Goal: Book appointment/travel/reservation

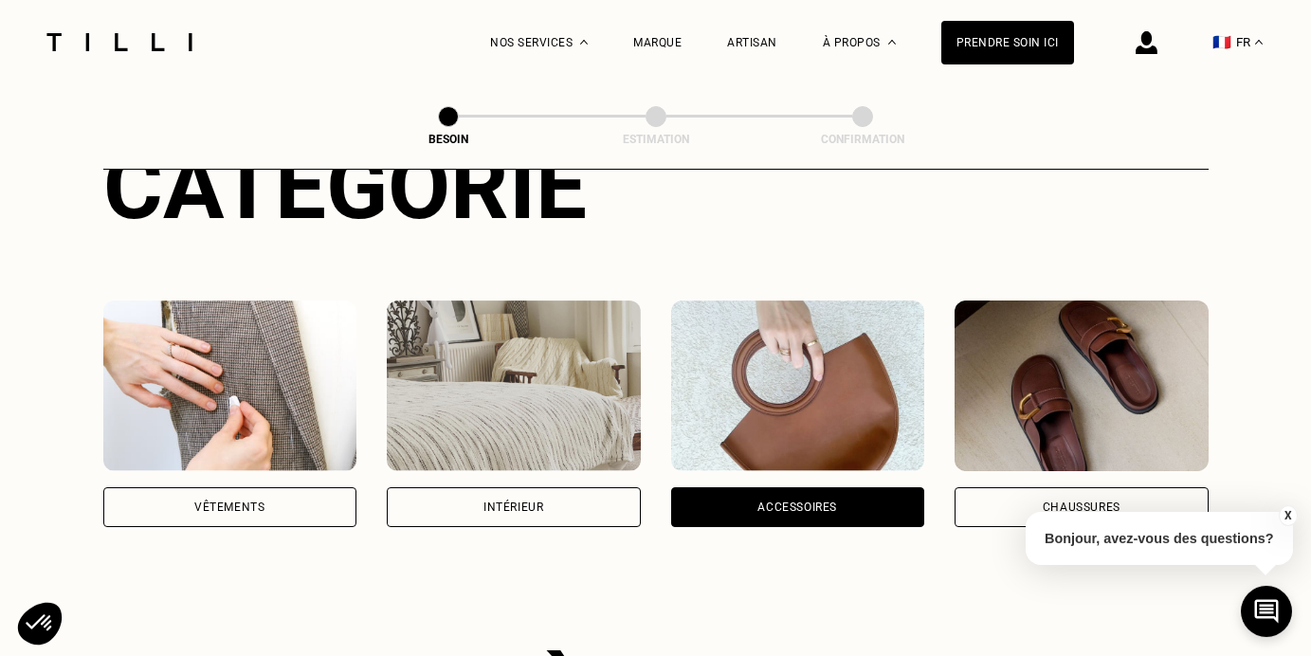
scroll to position [281, 0]
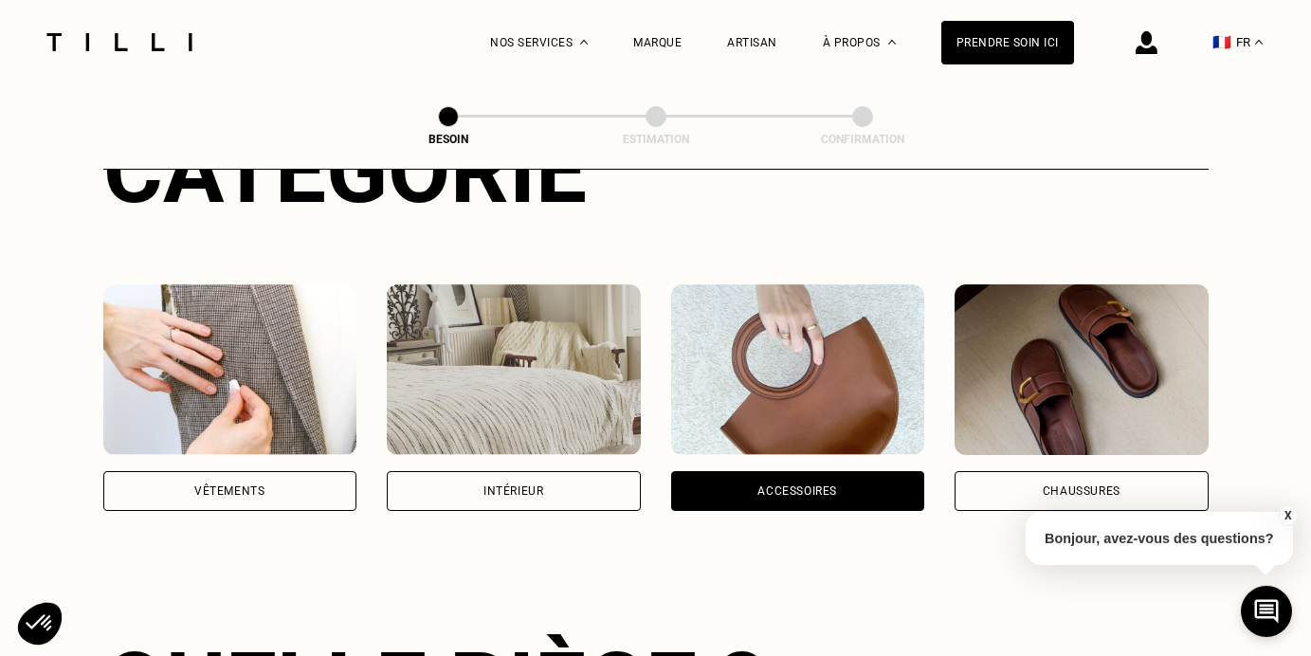
click at [1084, 483] on div "Chaussures" at bounding box center [1081, 491] width 254 height 40
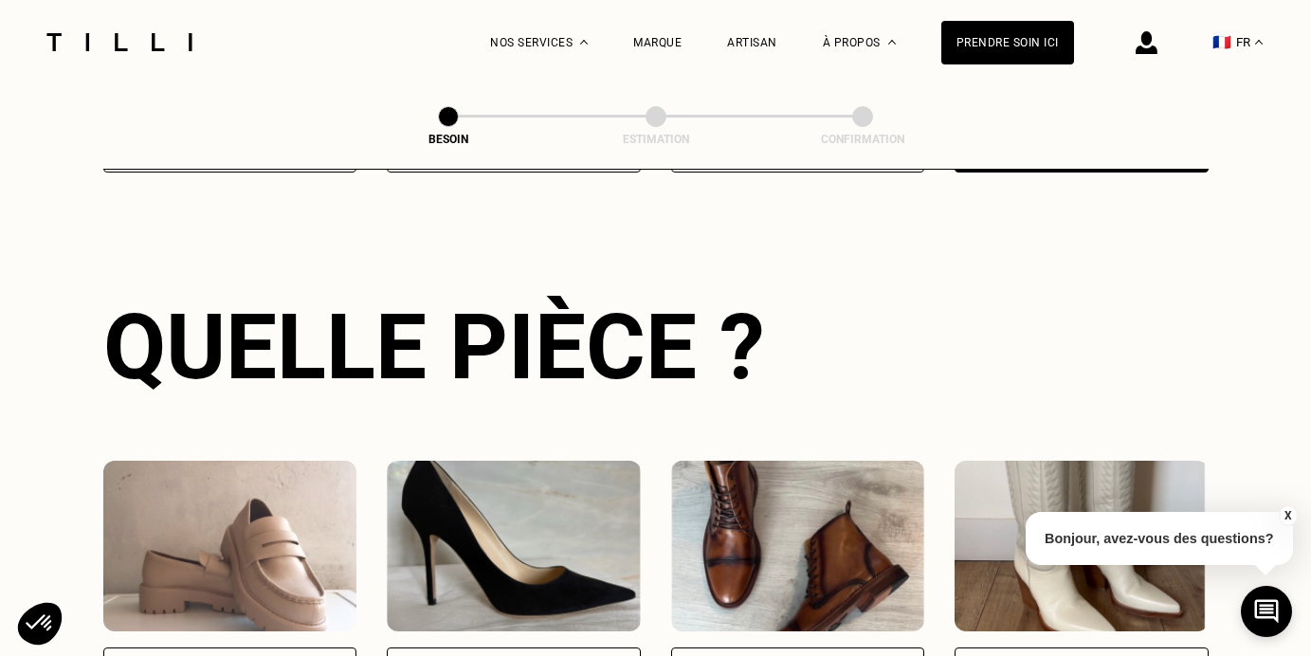
scroll to position [791, 0]
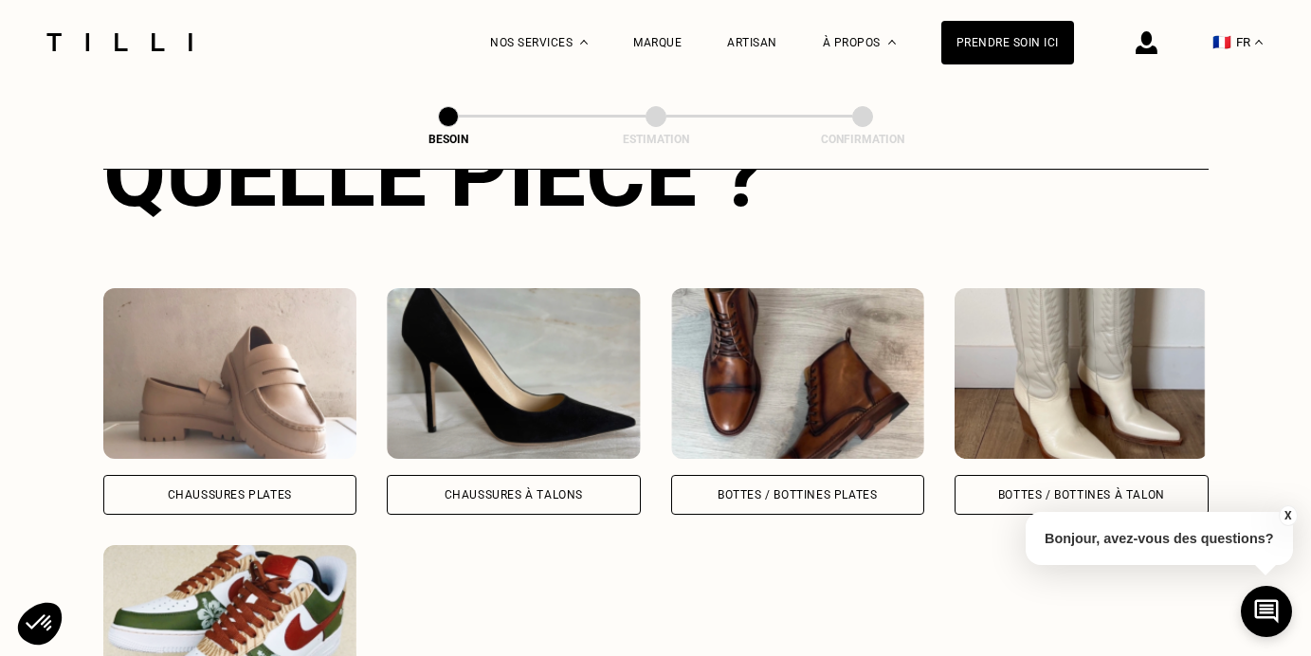
click at [276, 401] on img at bounding box center [230, 373] width 254 height 171
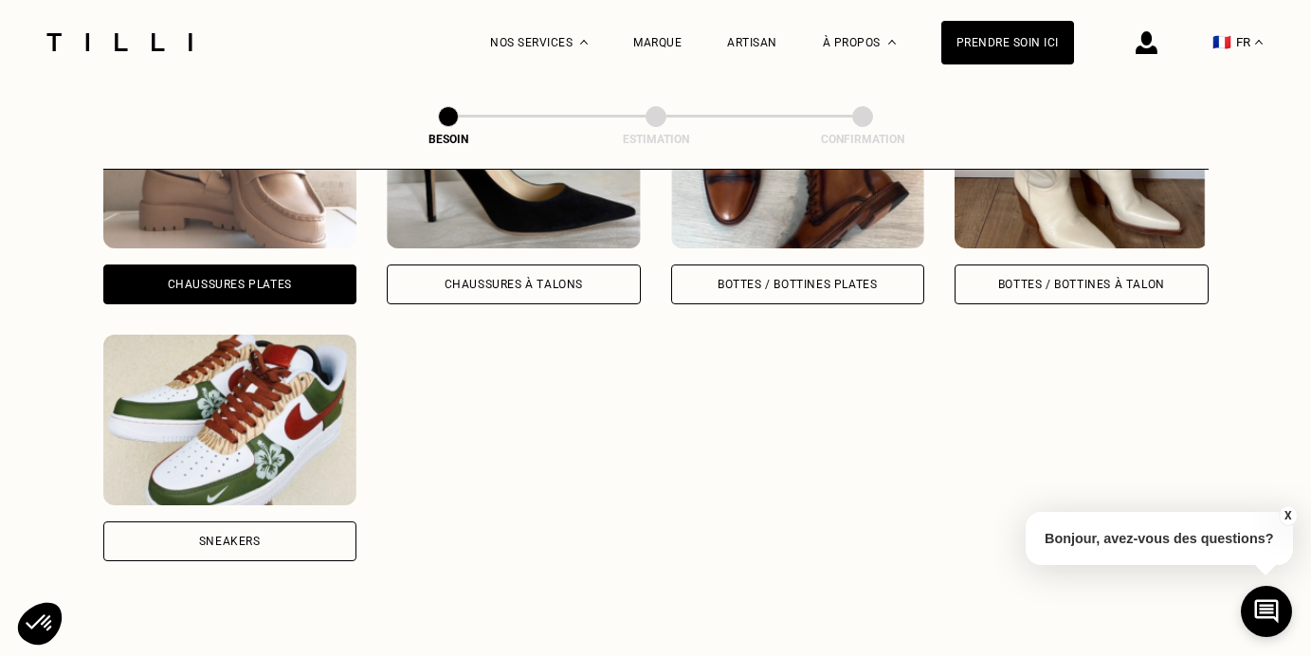
scroll to position [858, 0]
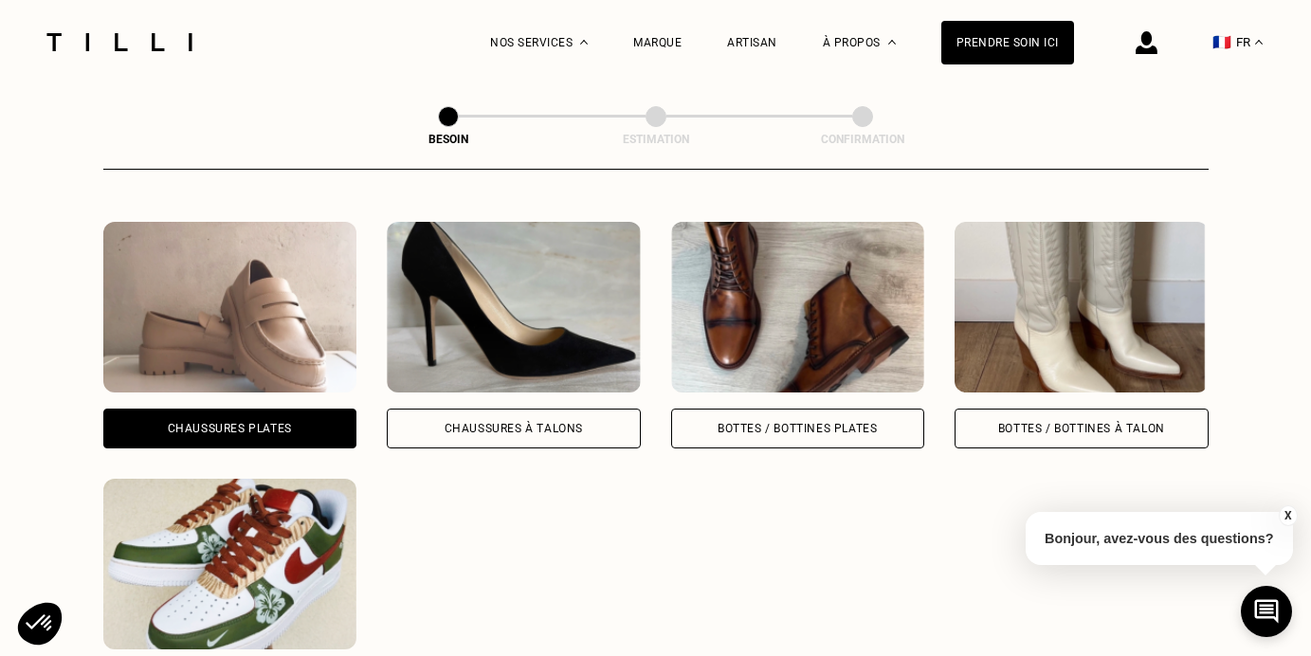
click at [266, 504] on img at bounding box center [230, 564] width 254 height 171
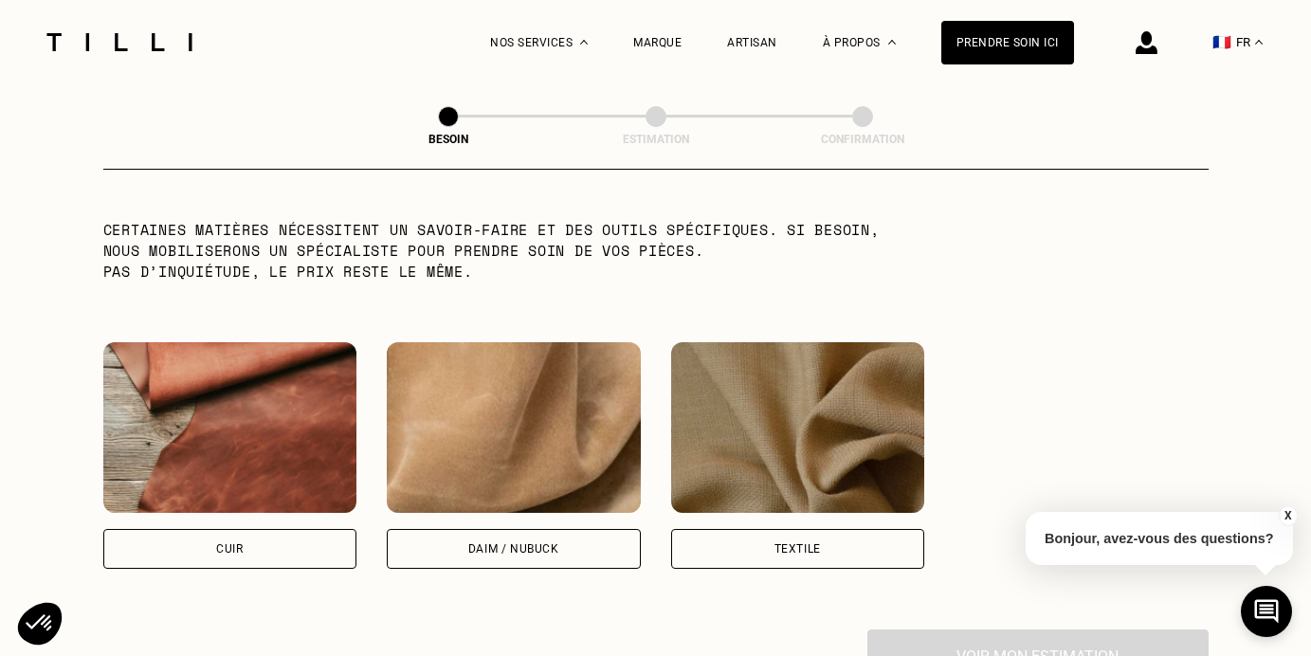
scroll to position [1694, 0]
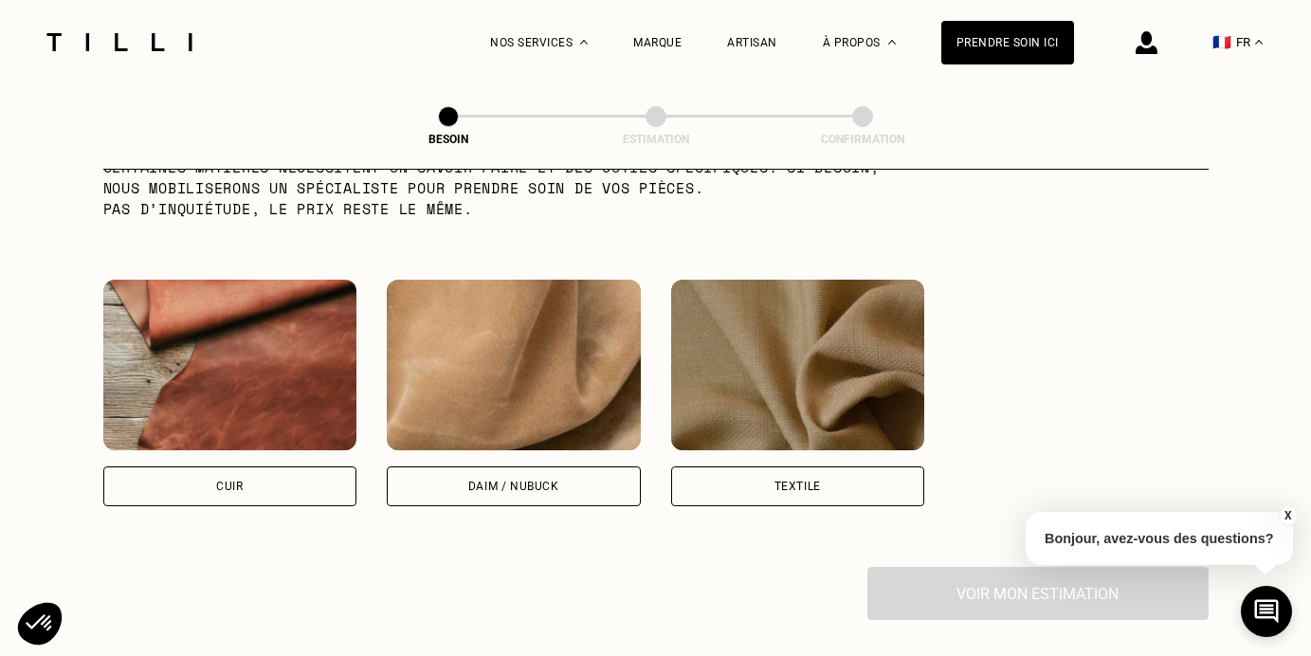
click at [781, 346] on img at bounding box center [798, 365] width 254 height 171
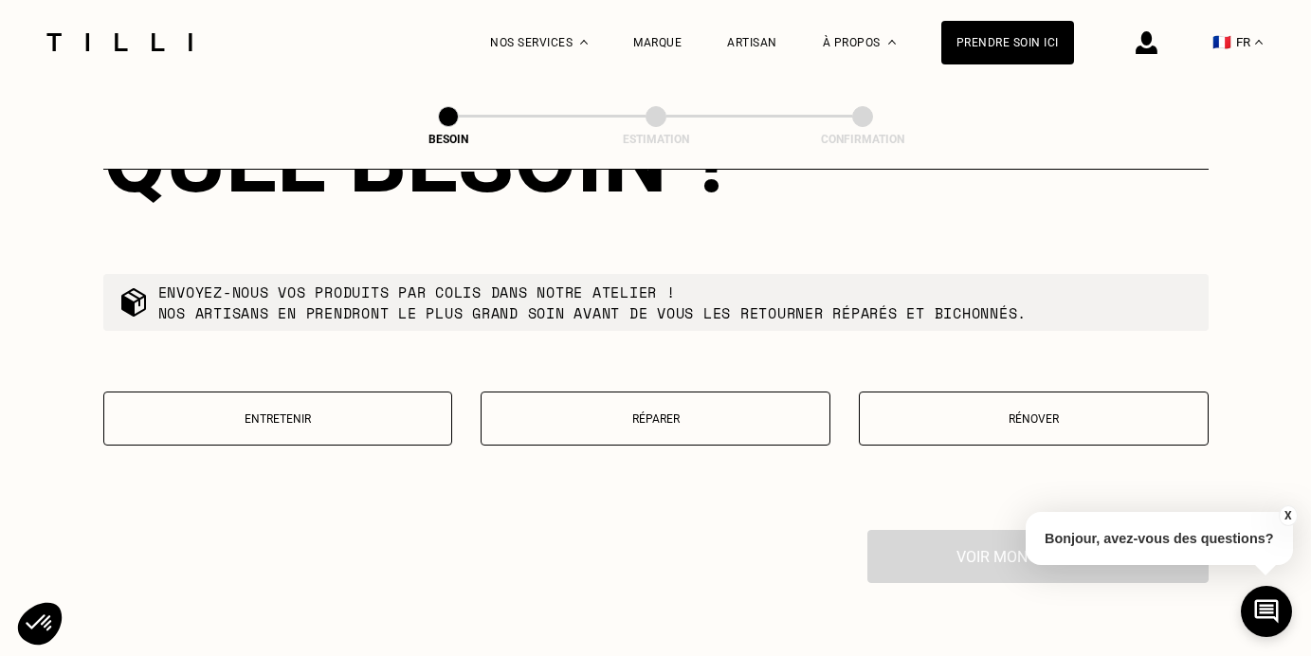
scroll to position [2217, 0]
click at [682, 419] on button "Réparer" at bounding box center [655, 416] width 350 height 54
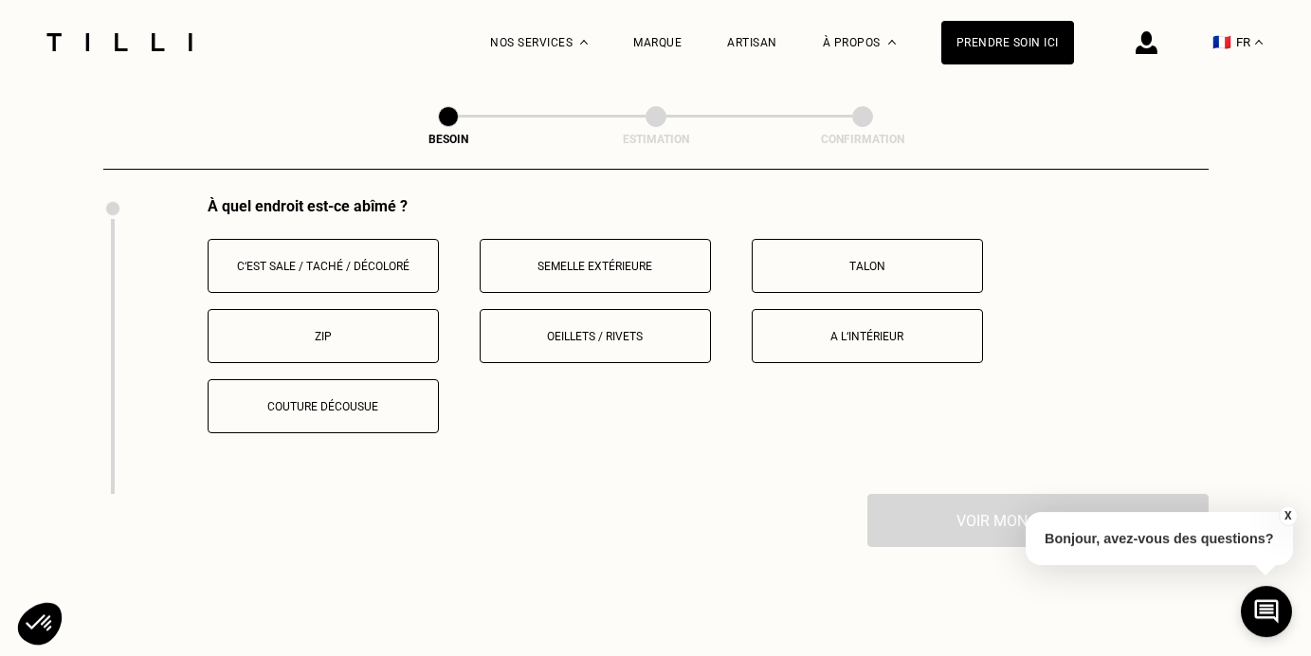
scroll to position [2546, 0]
click at [643, 261] on p "Semelle extérieure" at bounding box center [595, 267] width 210 height 13
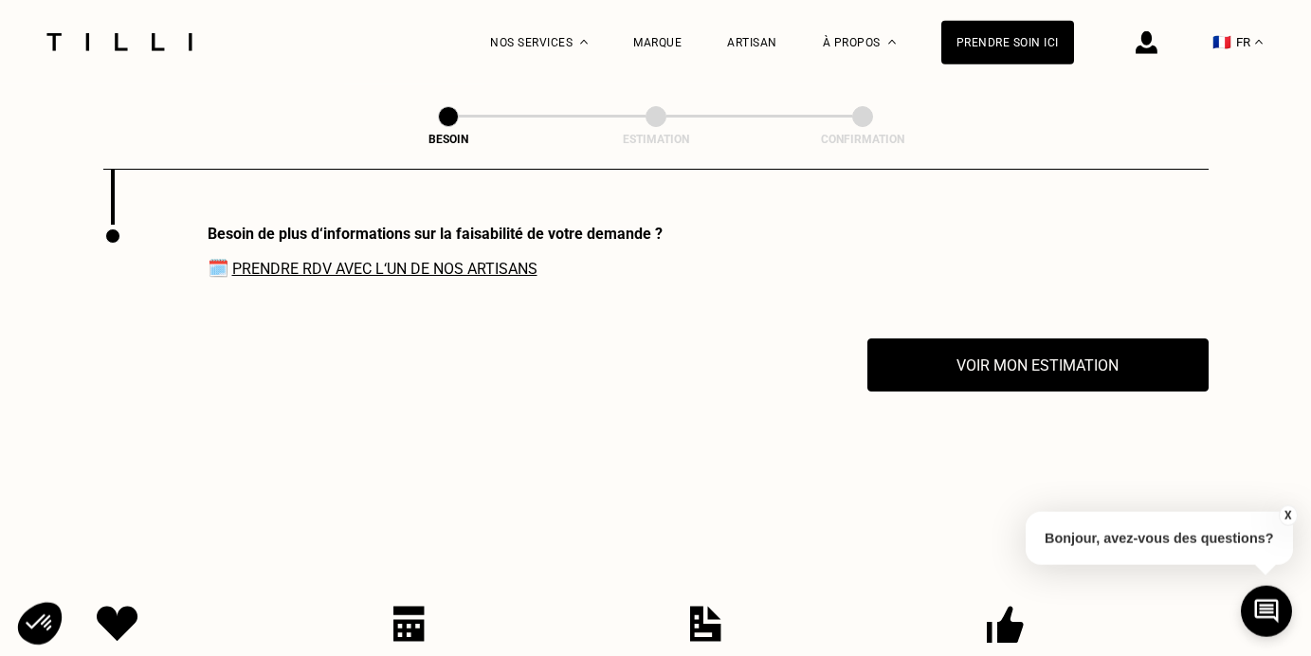
scroll to position [2818, 0]
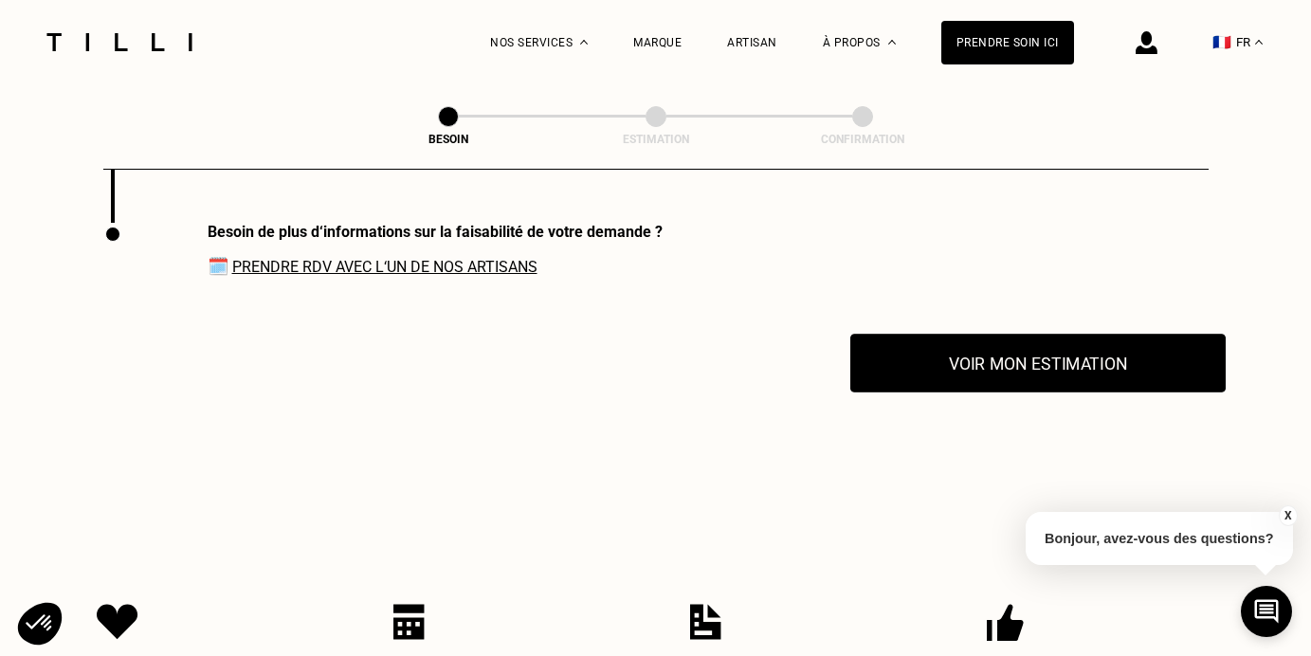
click at [924, 353] on button "Voir mon estimation" at bounding box center [1037, 363] width 375 height 59
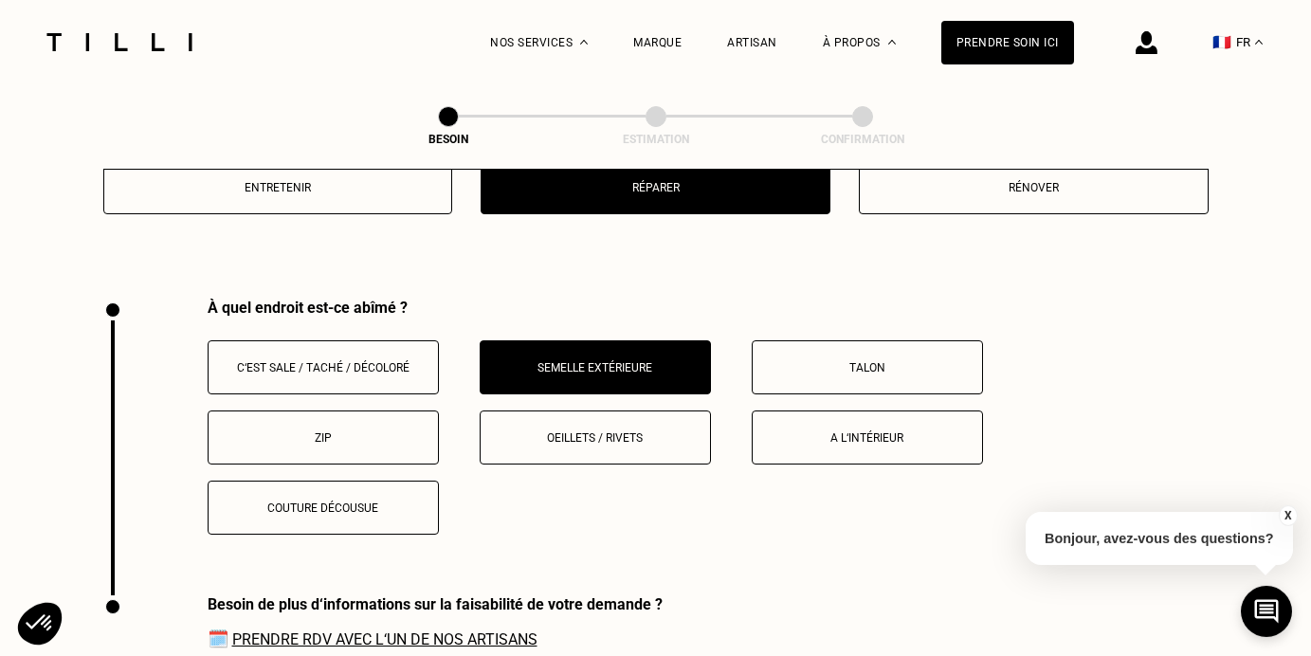
scroll to position [2447, 0]
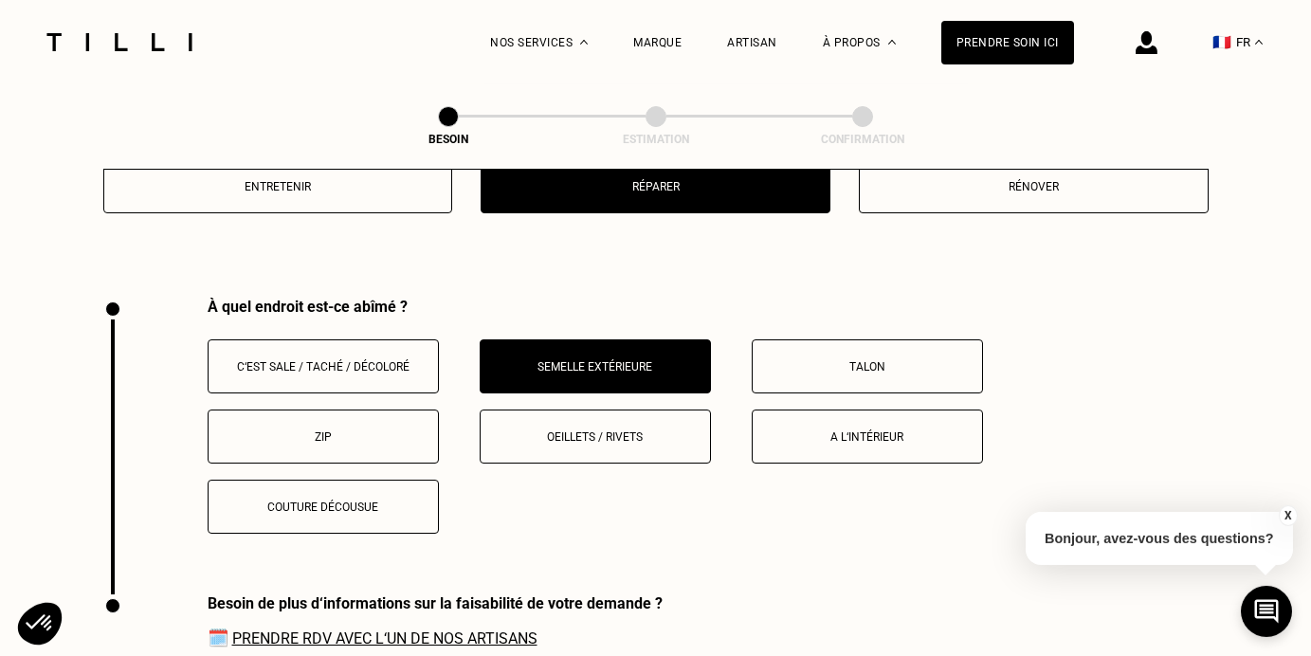
click at [415, 629] on link "Prendre RDV avec l‘un de nos artisans" at bounding box center [384, 638] width 305 height 18
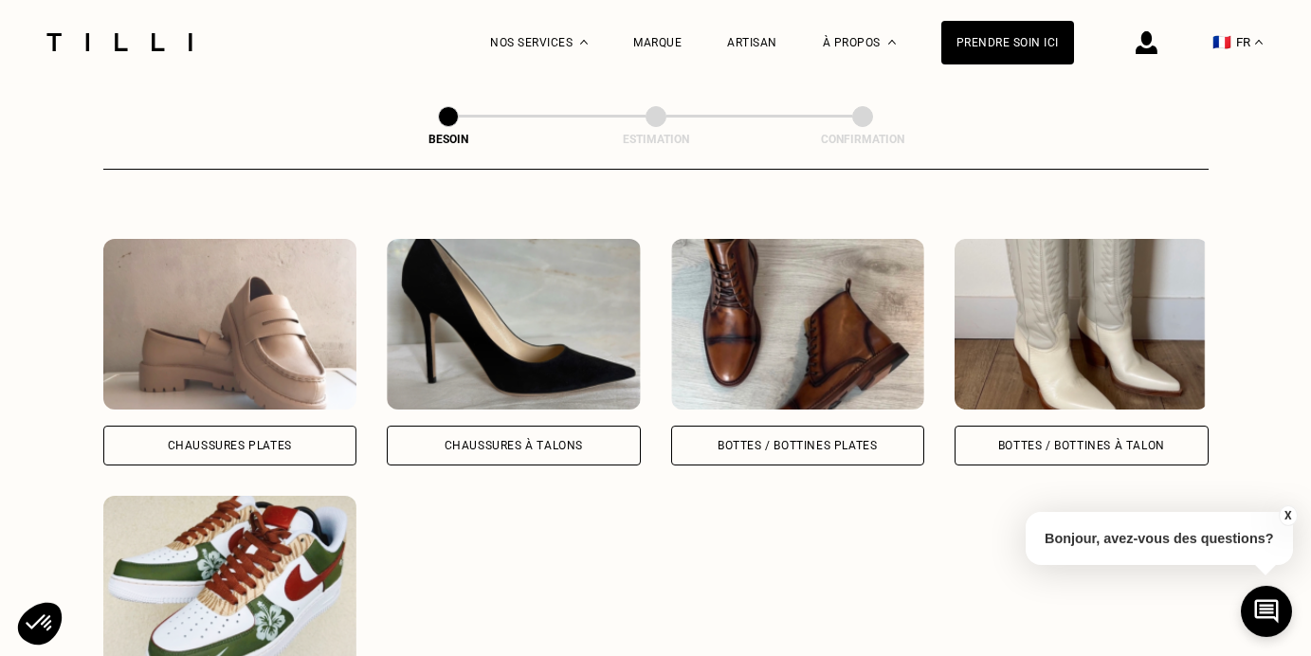
scroll to position [0, 0]
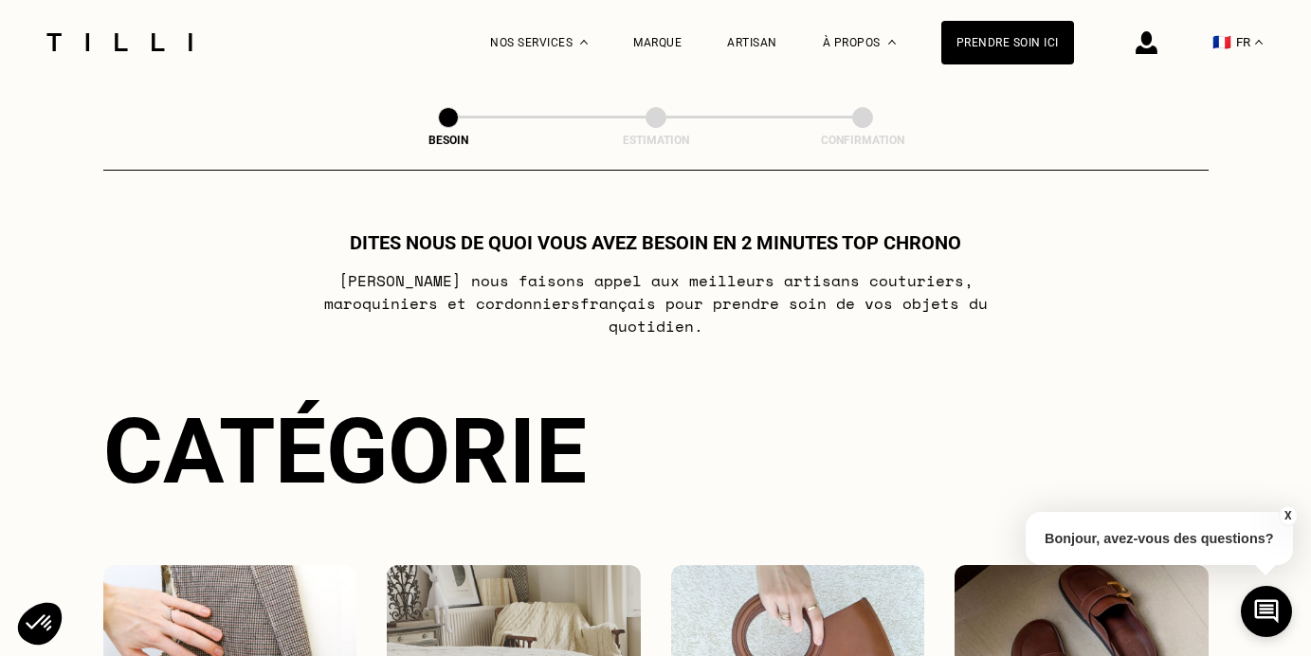
click at [163, 54] on div at bounding box center [119, 42] width 159 height 84
click at [146, 39] on img at bounding box center [119, 42] width 159 height 18
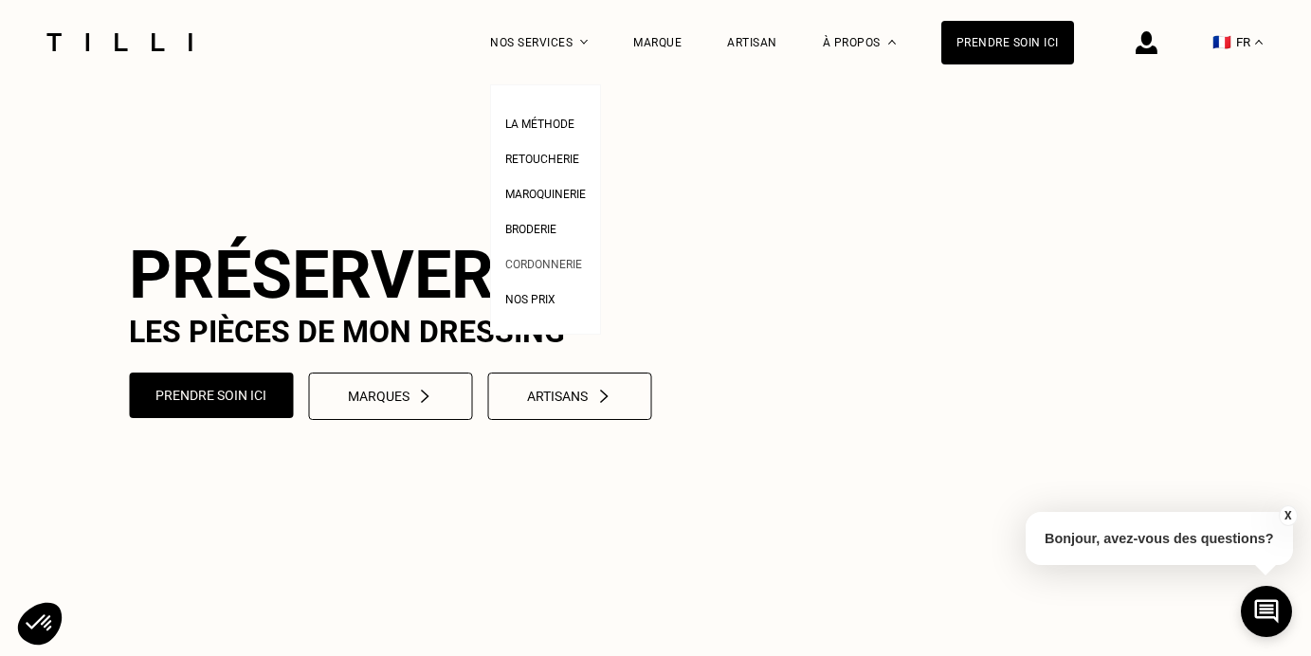
click at [551, 266] on span "Cordonnerie" at bounding box center [543, 264] width 77 height 13
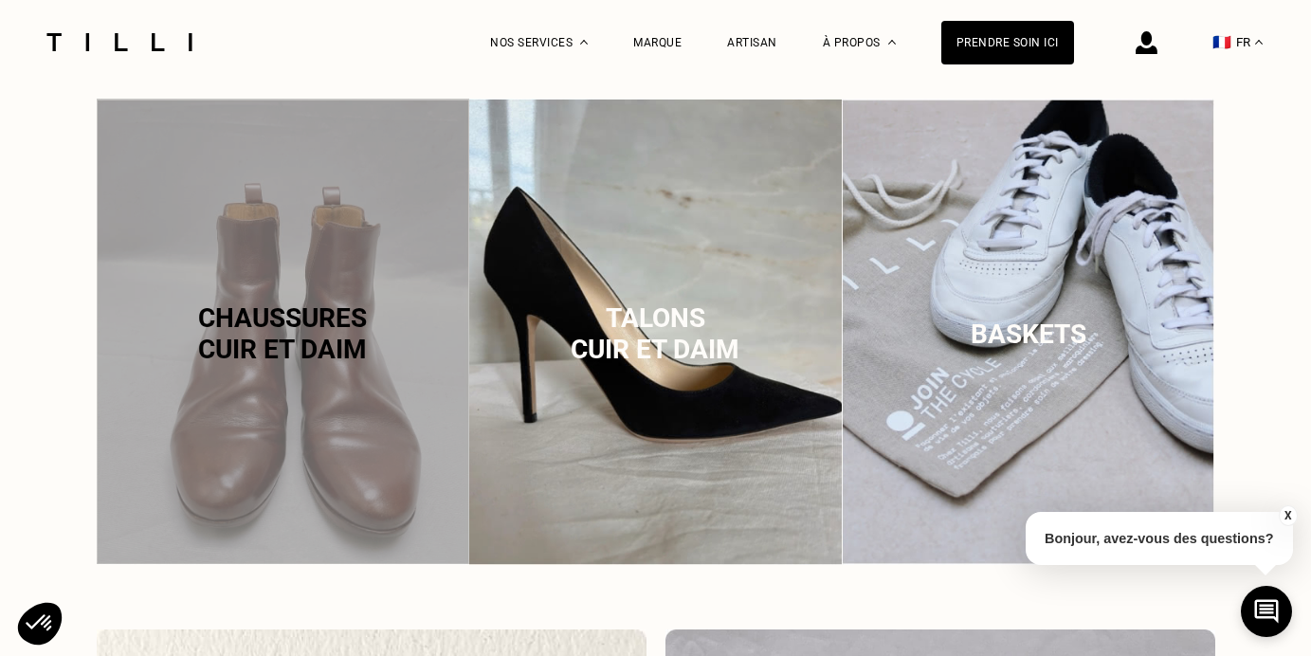
click at [1019, 294] on img at bounding box center [1028, 332] width 372 height 467
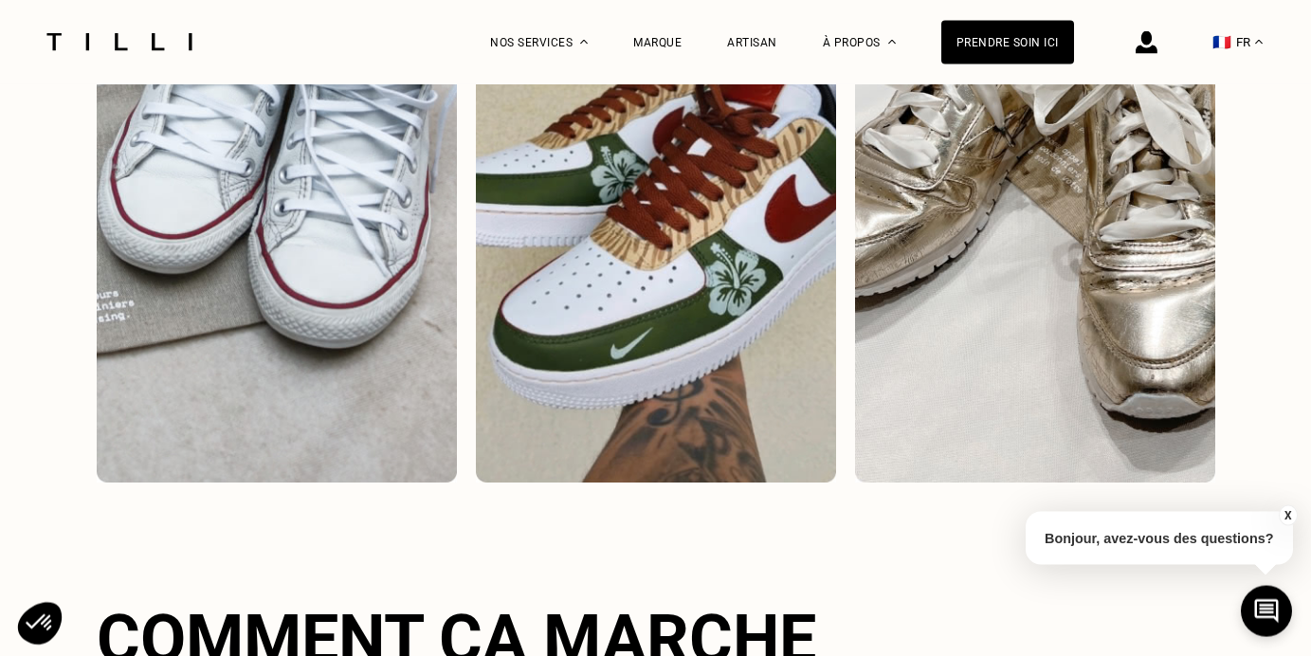
scroll to position [2773, 0]
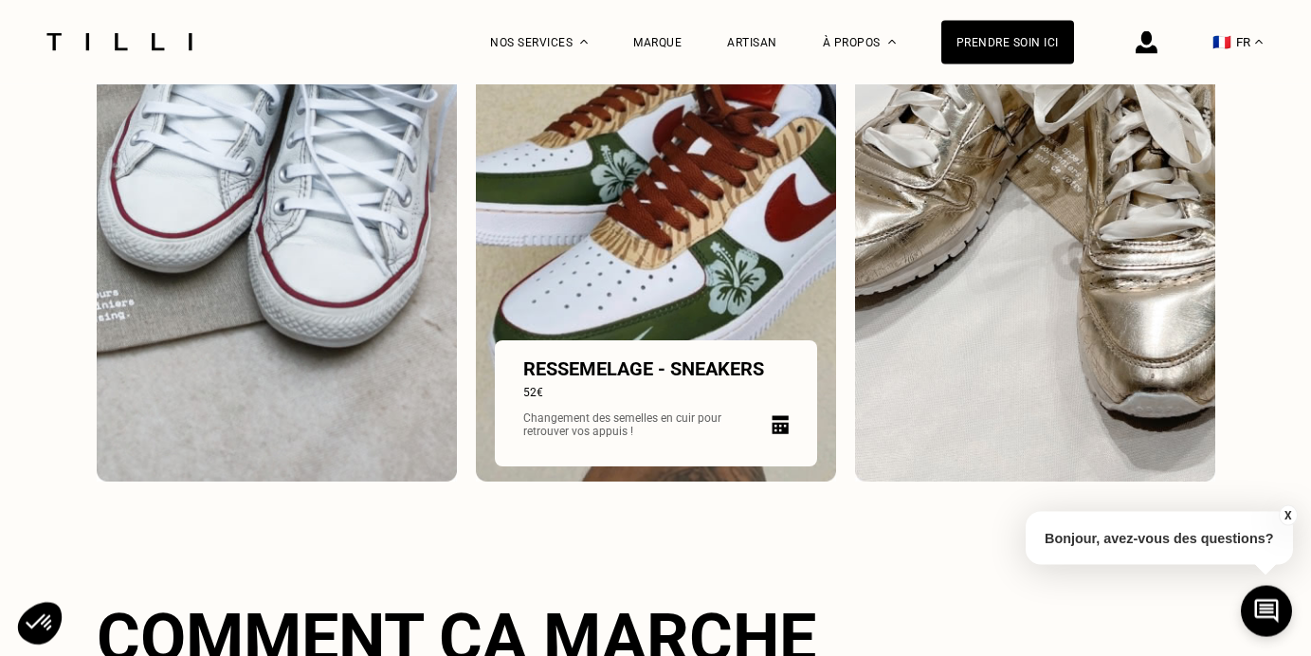
click at [781, 427] on img at bounding box center [779, 424] width 17 height 19
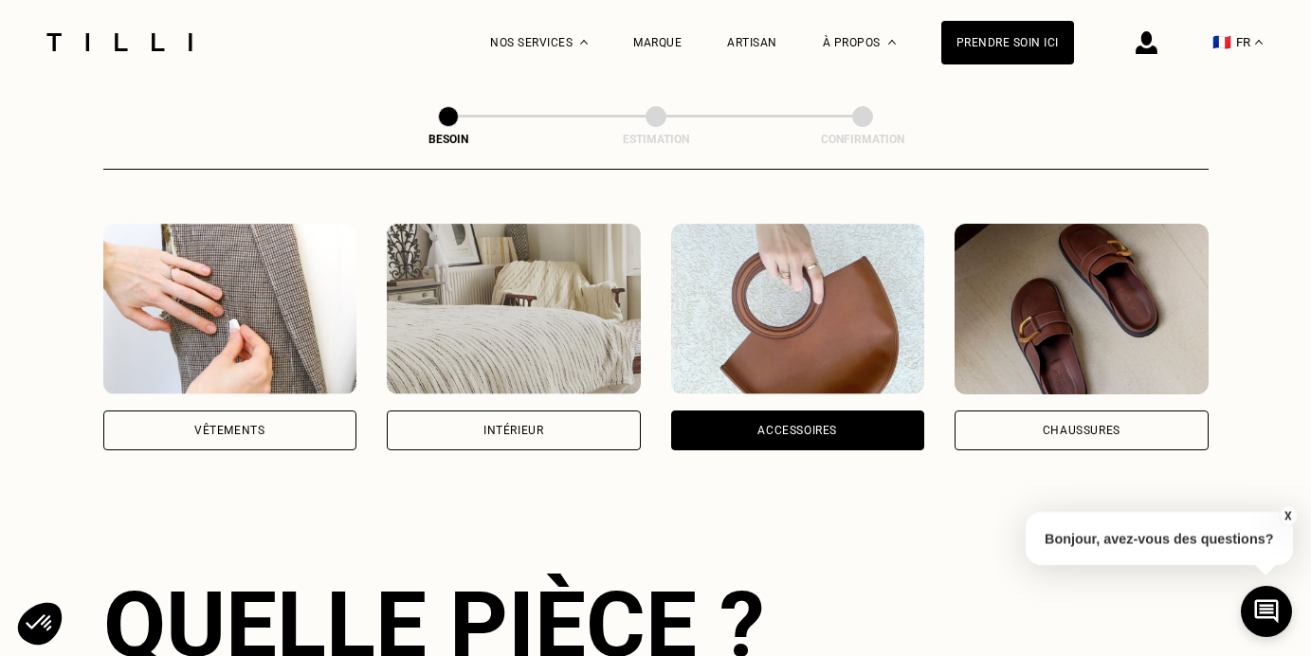
scroll to position [329, 0]
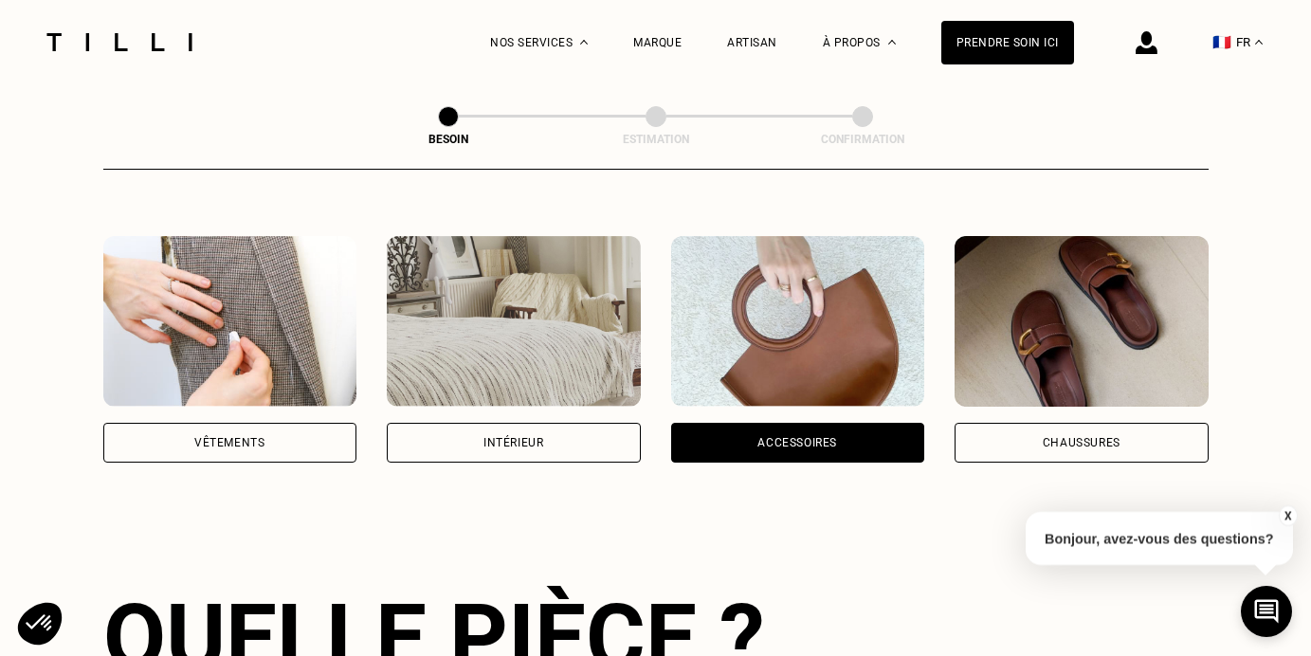
click at [1038, 426] on div "Chaussures" at bounding box center [1081, 443] width 254 height 40
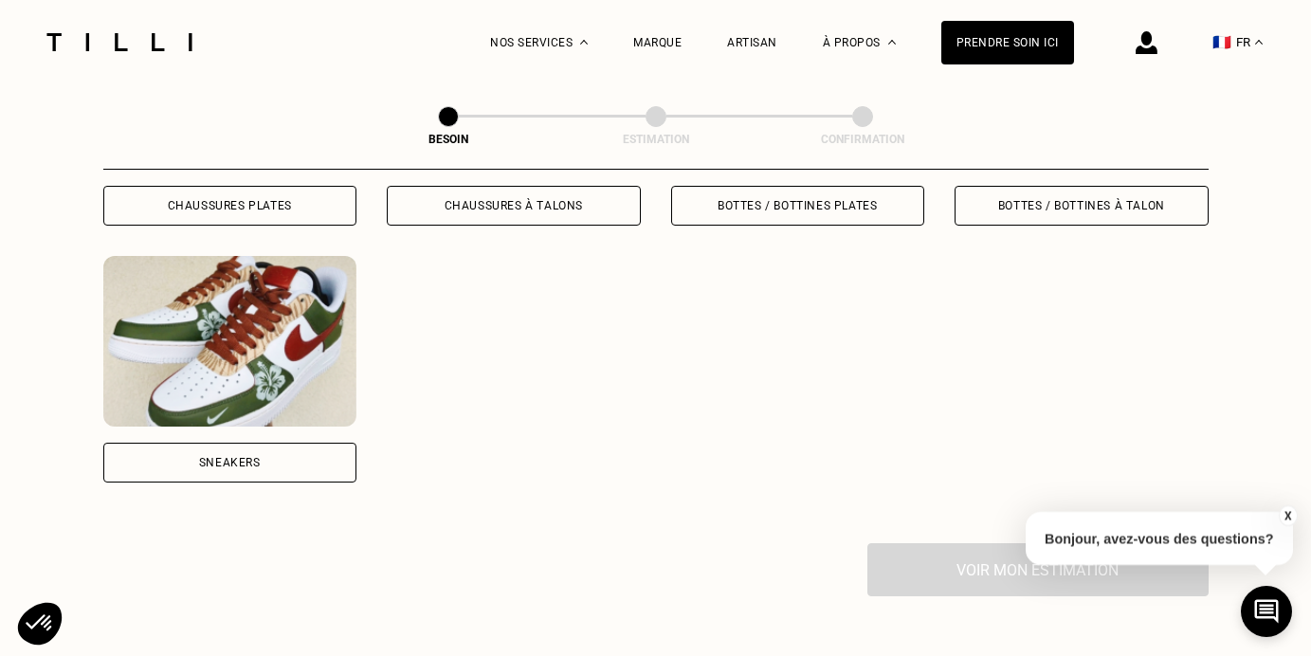
scroll to position [1289, 0]
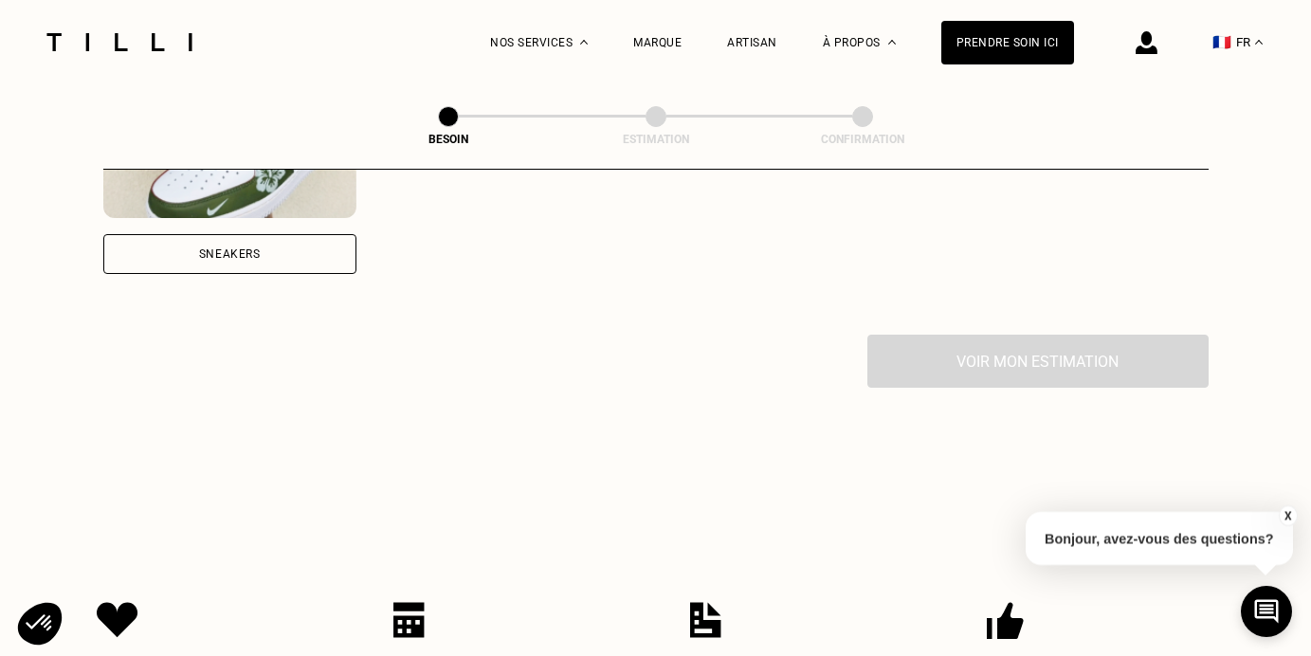
click at [263, 241] on div "Sneakers" at bounding box center [230, 254] width 254 height 40
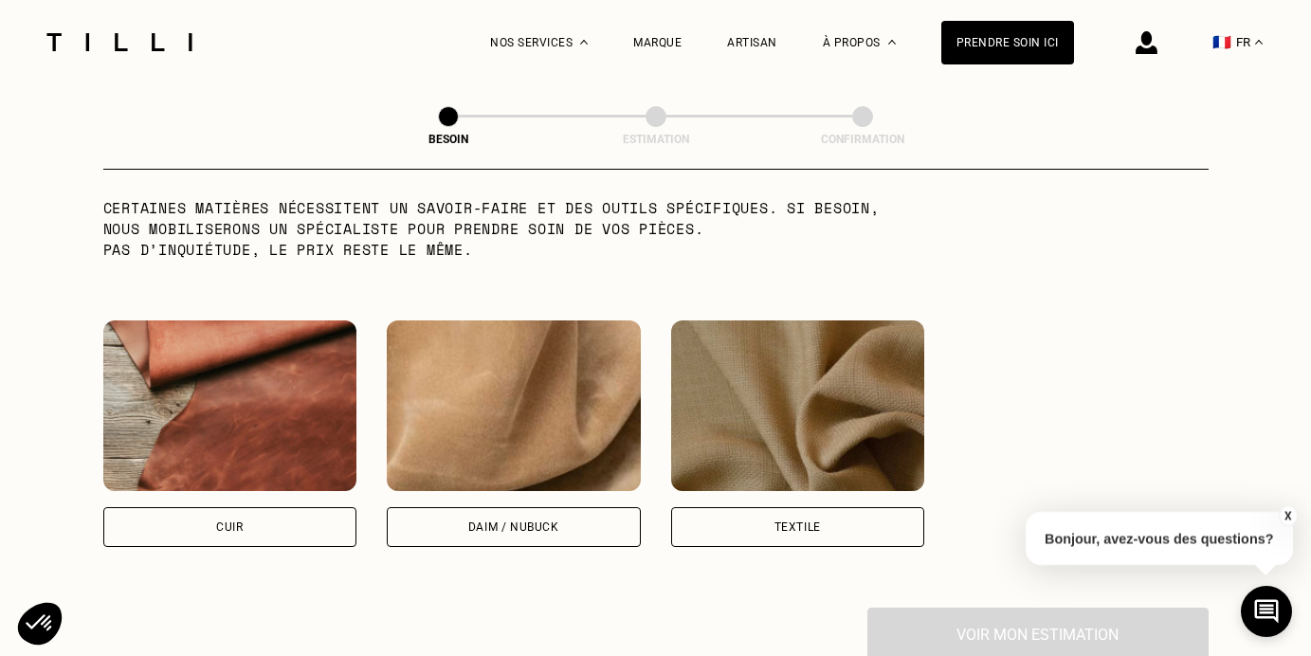
scroll to position [1650, 0]
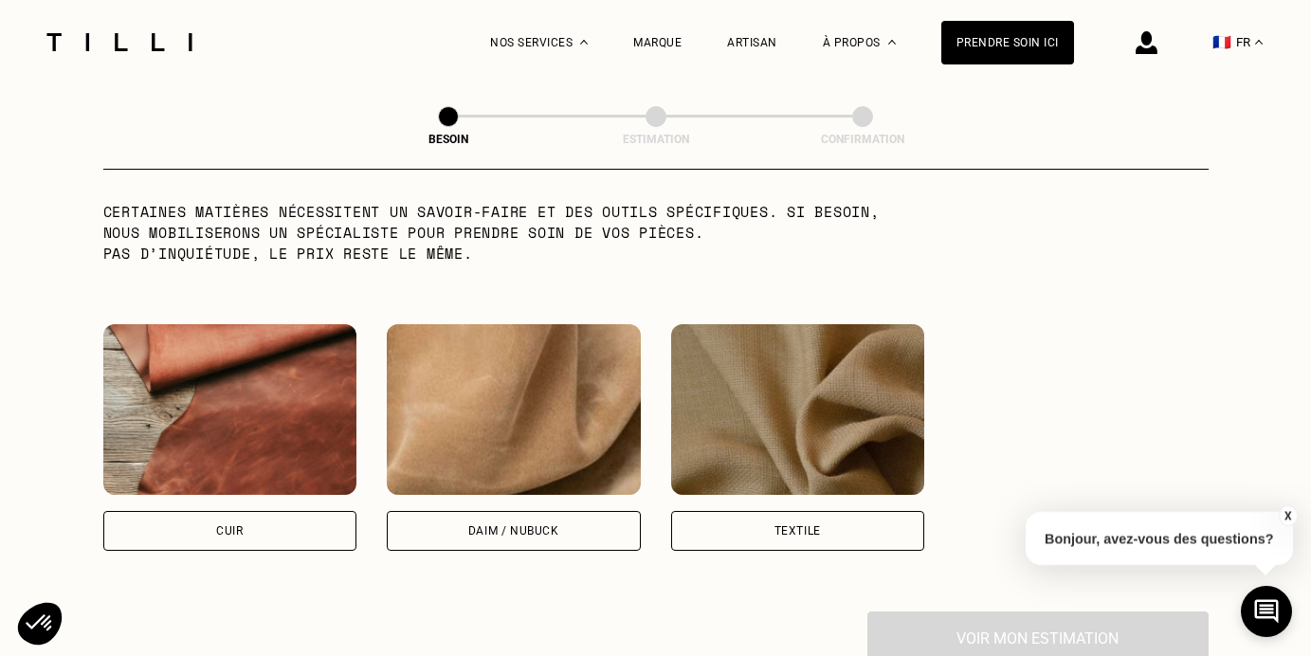
click at [801, 427] on img at bounding box center [798, 409] width 254 height 171
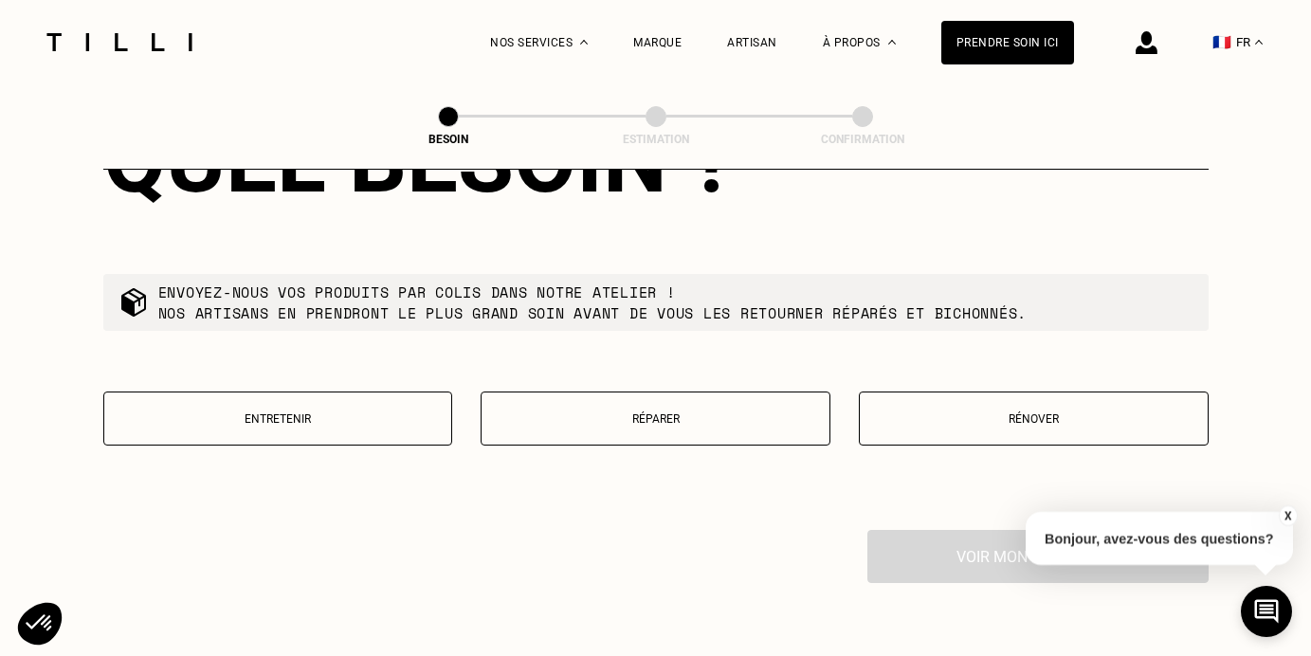
scroll to position [2245, 0]
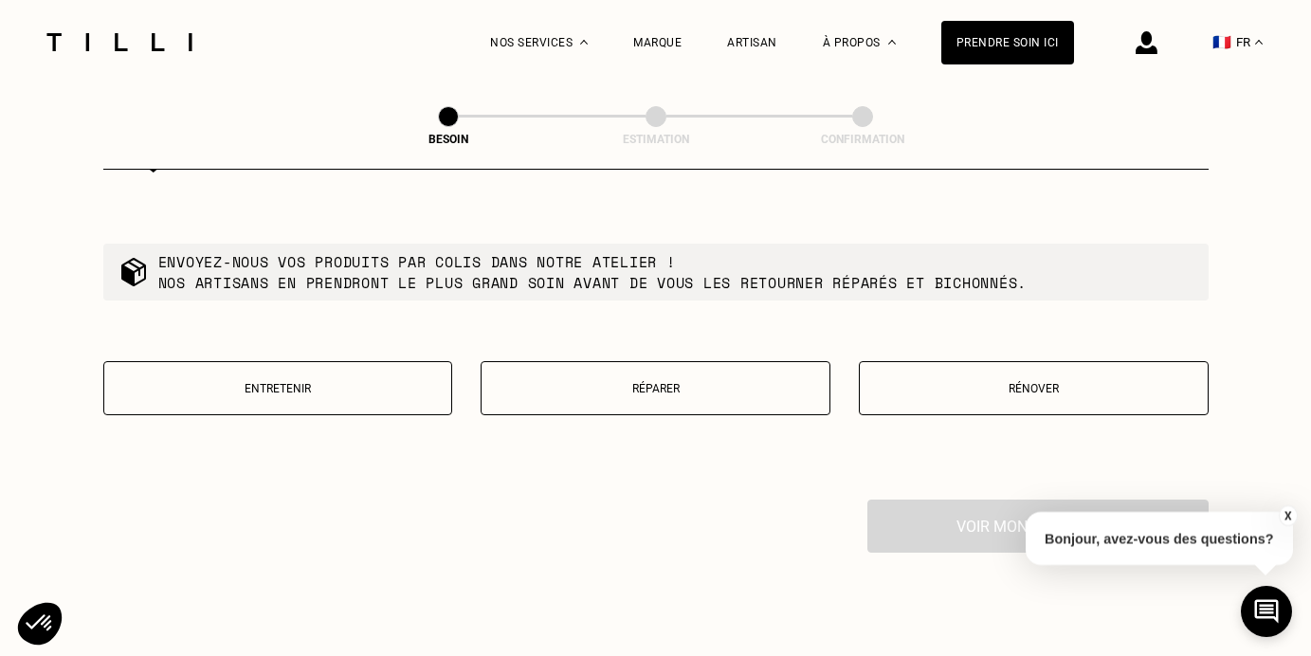
click at [781, 382] on p "Réparer" at bounding box center [655, 388] width 329 height 13
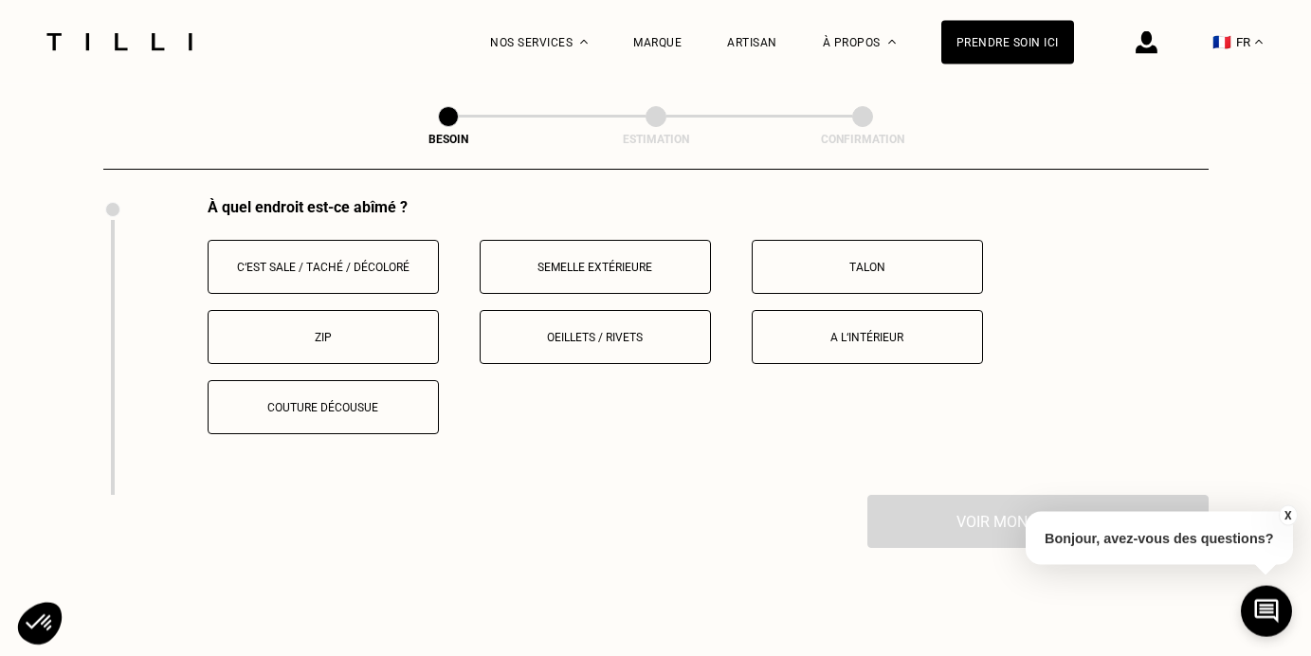
scroll to position [2556, 0]
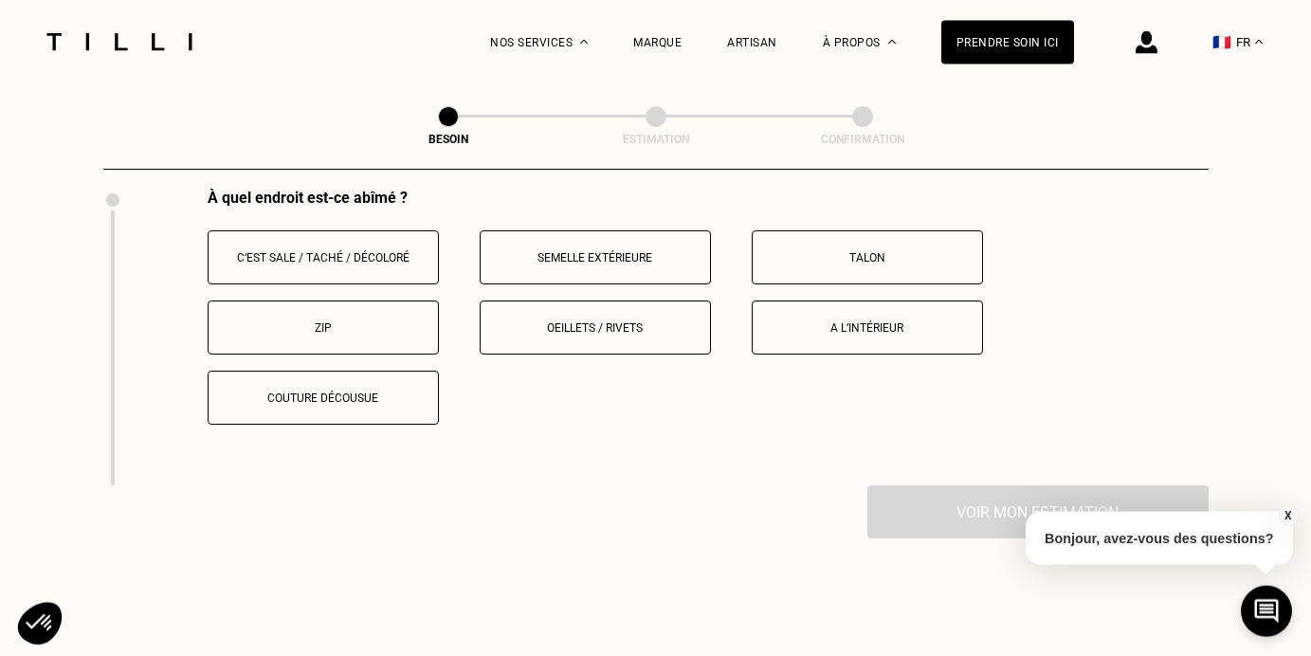
click at [632, 237] on button "Semelle extérieure" at bounding box center [595, 257] width 231 height 54
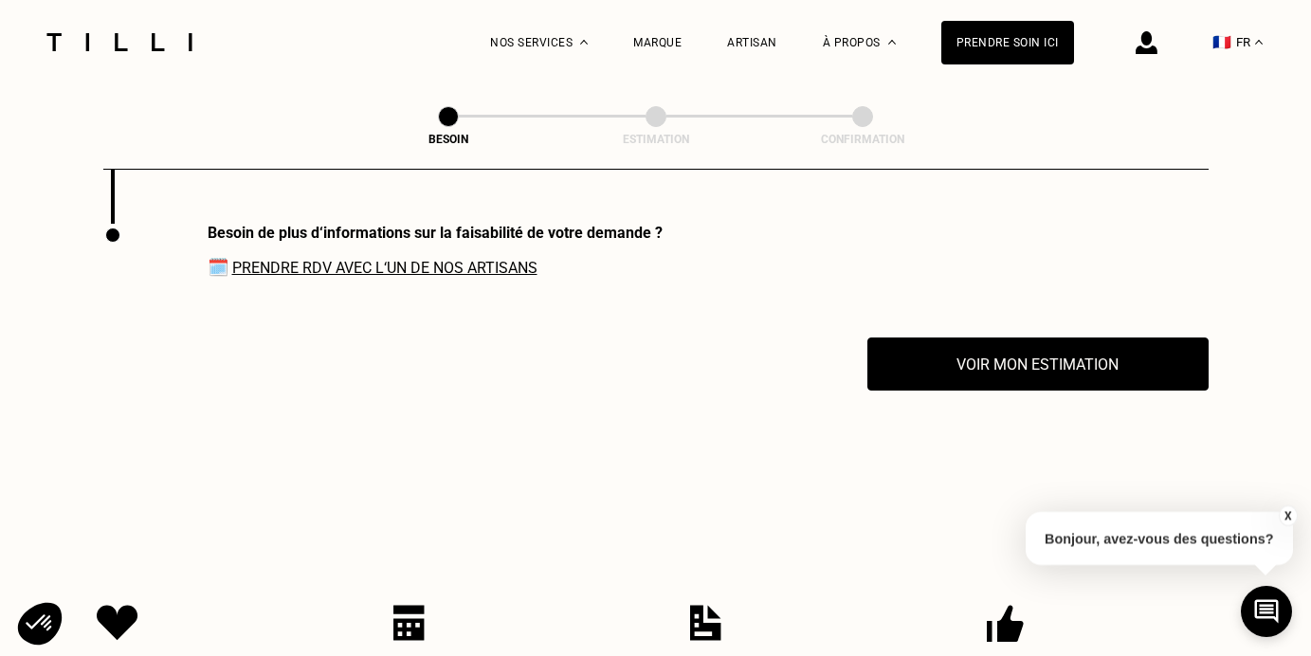
scroll to position [2818, 0]
click at [490, 262] on link "Prendre RDV avec l‘un de nos artisans" at bounding box center [384, 267] width 305 height 18
